Goal: Task Accomplishment & Management: Complete application form

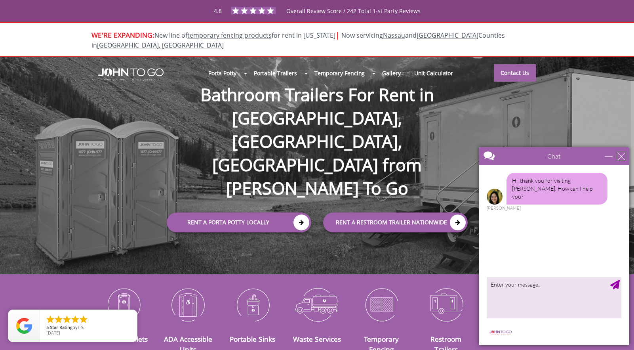
click at [508, 157] on div "close" at bounding box center [621, 156] width 8 height 8
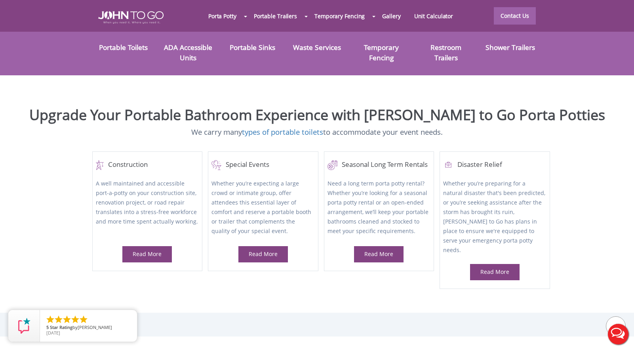
scroll to position [228, 0]
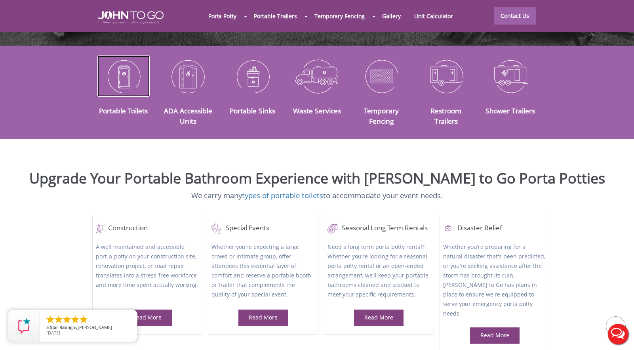
click at [126, 71] on img at bounding box center [123, 75] width 53 height 41
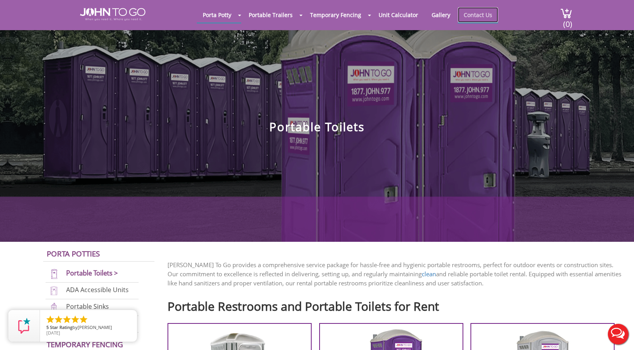
click at [475, 15] on link "Contact Us" at bounding box center [478, 14] width 40 height 15
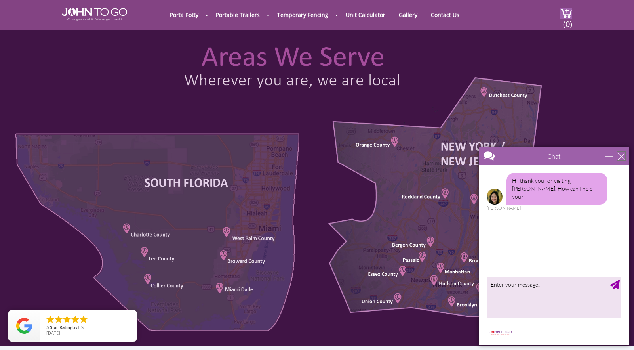
click at [625, 157] on div "close" at bounding box center [621, 156] width 8 height 8
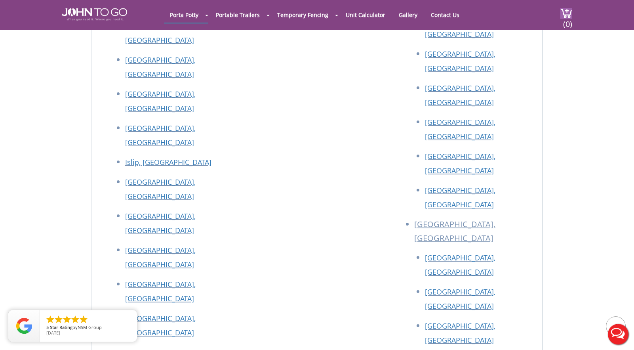
scroll to position [1375, 0]
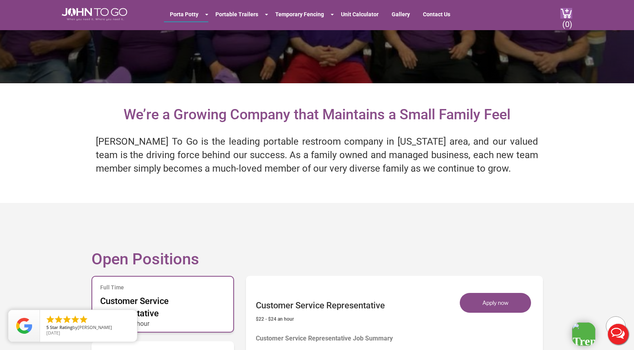
scroll to position [355, 0]
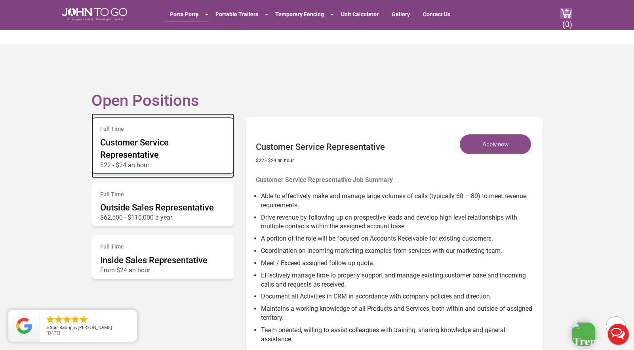
click at [156, 147] on span "Customer Service Representative" at bounding box center [134, 148] width 69 height 22
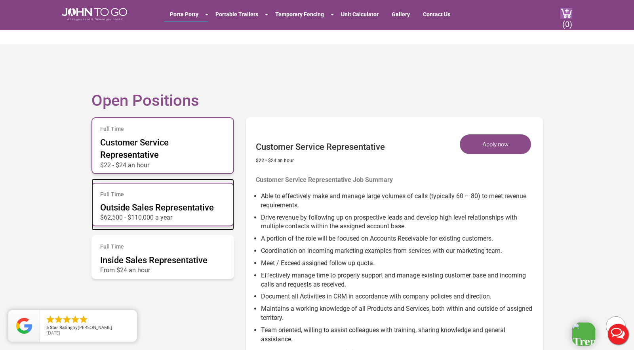
click at [154, 200] on div "Full Time Outside Sales Representative $62,500 - $110,000 a year" at bounding box center [162, 205] width 143 height 44
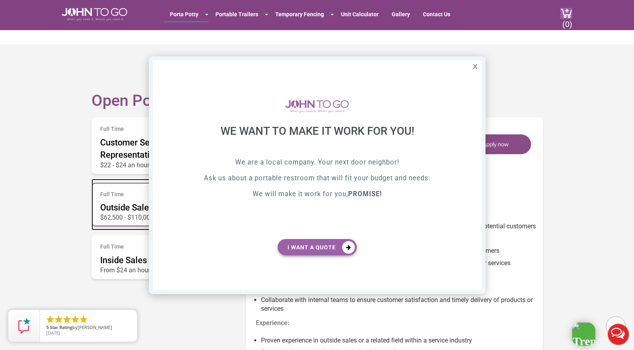
scroll to position [0, 0]
click at [476, 65] on div "X" at bounding box center [475, 66] width 12 height 13
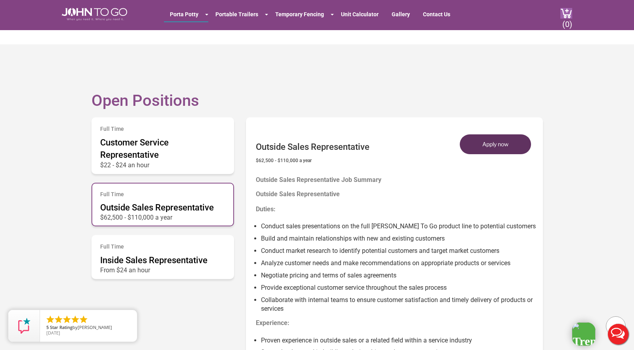
click at [485, 144] on button "Apply now" at bounding box center [495, 144] width 71 height 20
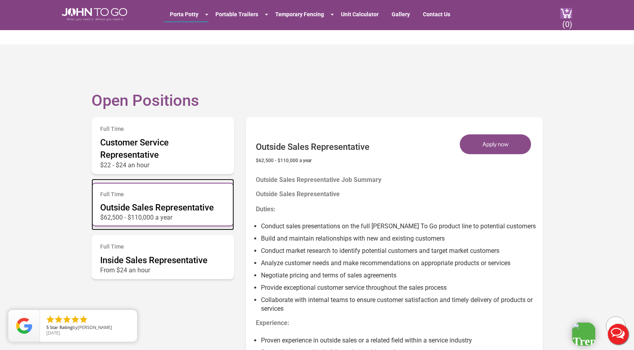
click at [159, 205] on span "Outside Sales Representative" at bounding box center [157, 207] width 114 height 10
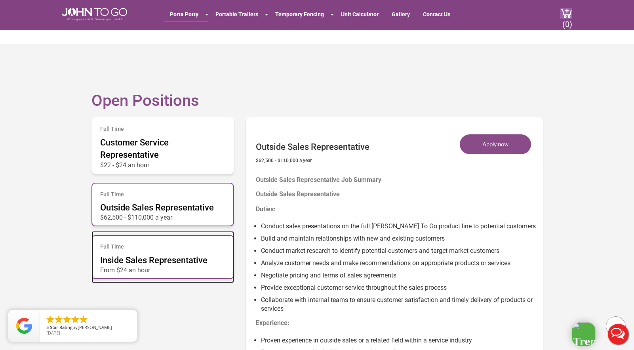
click at [162, 261] on span "Inside Sales Representative" at bounding box center [153, 260] width 107 height 10
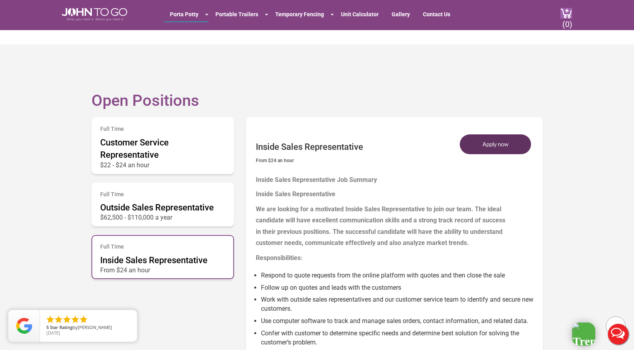
click at [484, 145] on button "Apply now" at bounding box center [495, 144] width 71 height 20
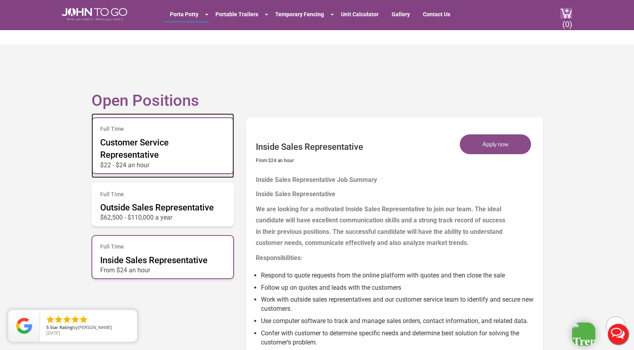
click at [164, 154] on div "Full Time Customer Service Representative $22 - $24 an hour" at bounding box center [162, 145] width 143 height 56
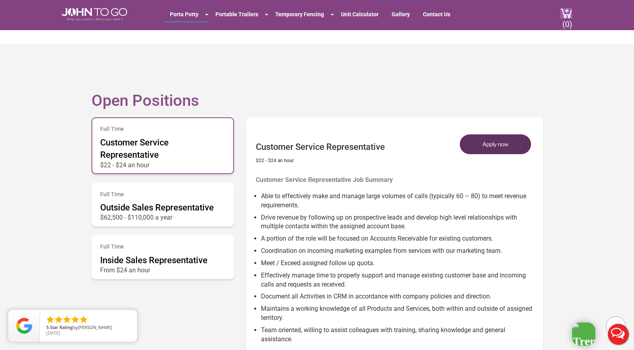
click at [483, 148] on button "Apply now" at bounding box center [495, 144] width 71 height 20
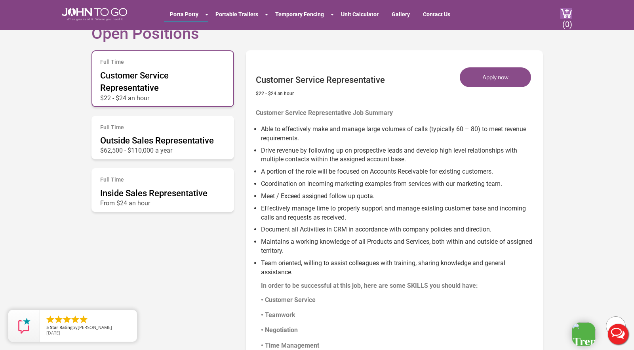
scroll to position [387, 0]
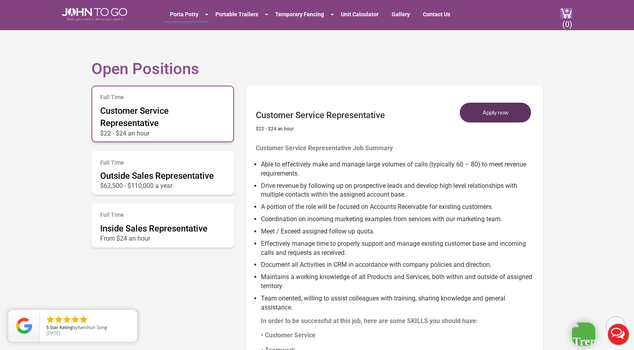
click at [510, 109] on button "Apply now" at bounding box center [495, 113] width 71 height 20
